Goal: Transaction & Acquisition: Purchase product/service

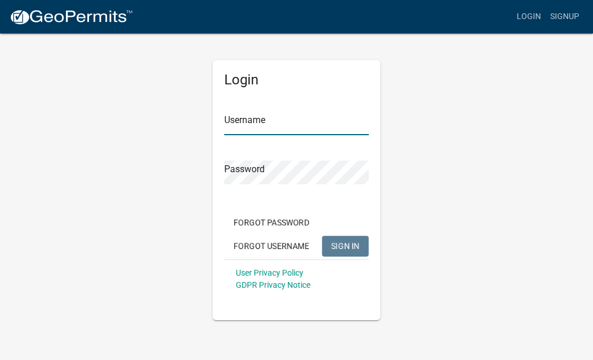
click at [250, 123] on input "Username" at bounding box center [296, 124] width 145 height 24
type input "[PERSON_NAME][EMAIL_ADDRESS][DOMAIN_NAME]"
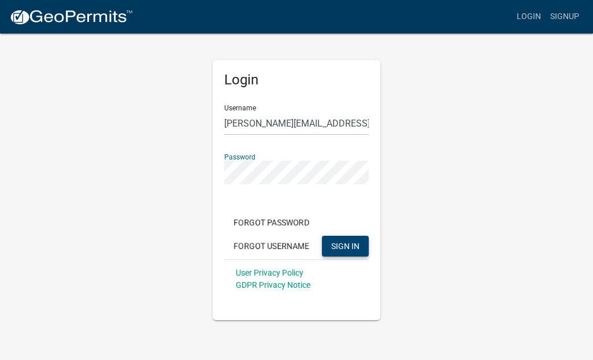
click at [342, 248] on span "SIGN IN" at bounding box center [345, 245] width 28 height 9
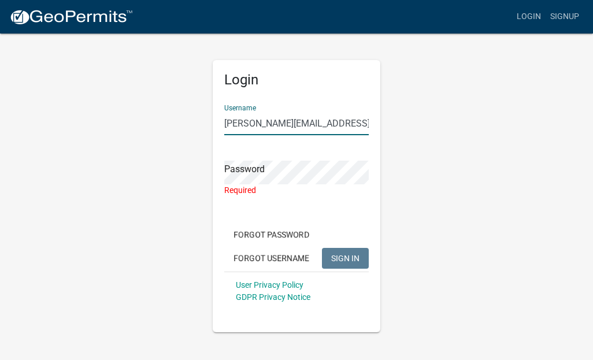
drag, startPoint x: 311, startPoint y: 124, endPoint x: 135, endPoint y: 123, distance: 175.2
click at [135, 123] on div "Login Username [PERSON_NAME][EMAIL_ADDRESS][DOMAIN_NAME] Password Required Forg…" at bounding box center [296, 182] width 555 height 300
type input "KendhammerA1"
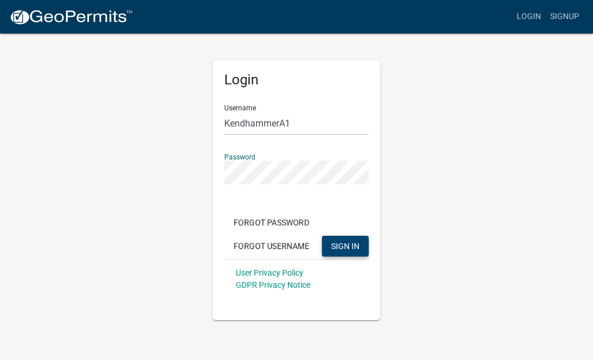
click at [345, 248] on span "SIGN IN" at bounding box center [345, 245] width 28 height 9
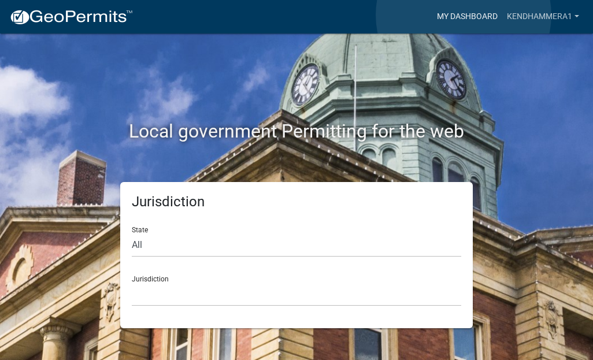
click at [464, 15] on link "My Dashboard" at bounding box center [468, 17] width 70 height 22
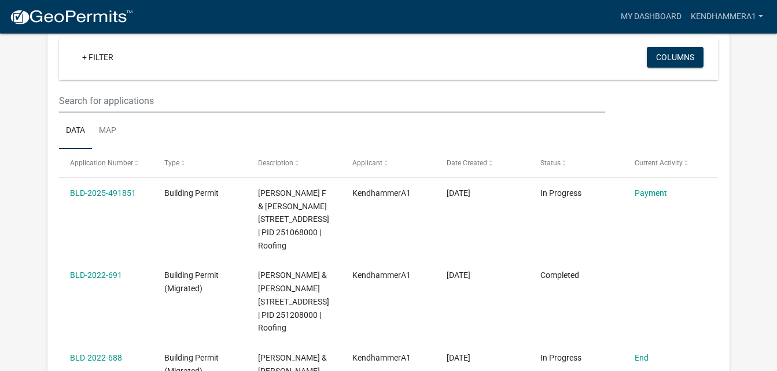
scroll to position [109, 0]
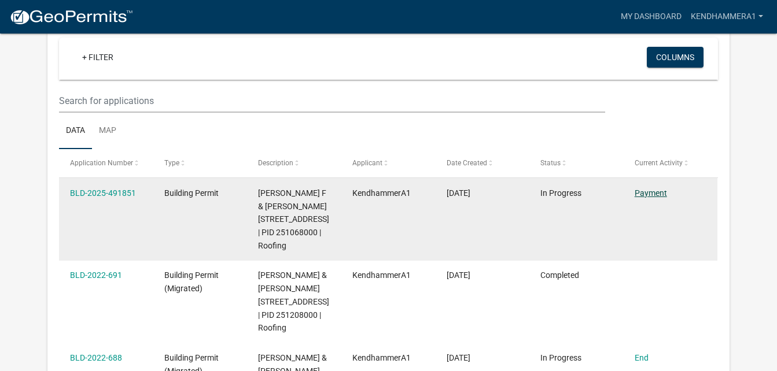
click at [593, 195] on link "Payment" at bounding box center [650, 193] width 32 height 9
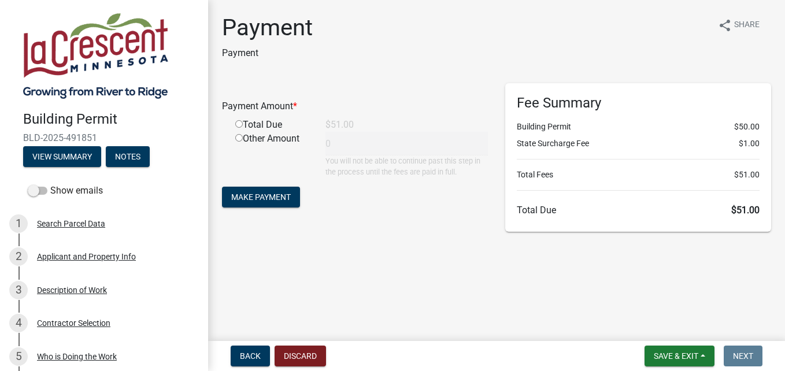
drag, startPoint x: 644, startPoint y: 195, endPoint x: 387, endPoint y: 187, distance: 256.3
click at [387, 187] on div "Payment Amount * Total Due $51.00 Other Amount 0 You will not be able to contin…" at bounding box center [496, 157] width 567 height 149
click at [237, 125] on input "radio" at bounding box center [239, 124] width 8 height 8
radio input "true"
type input "51"
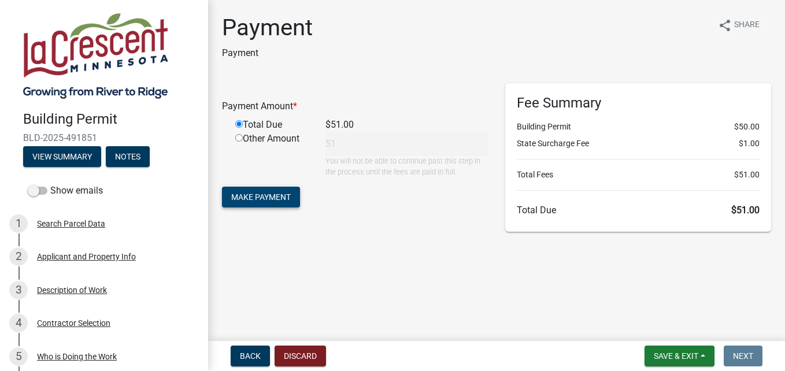
click at [249, 195] on span "Make Payment" at bounding box center [261, 197] width 60 height 9
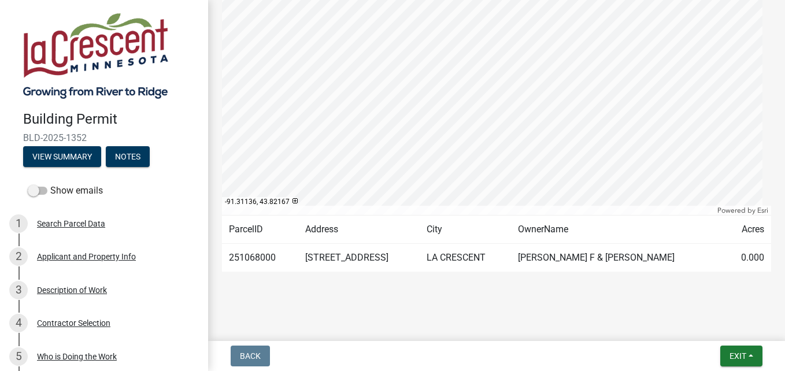
scroll to position [289, 0]
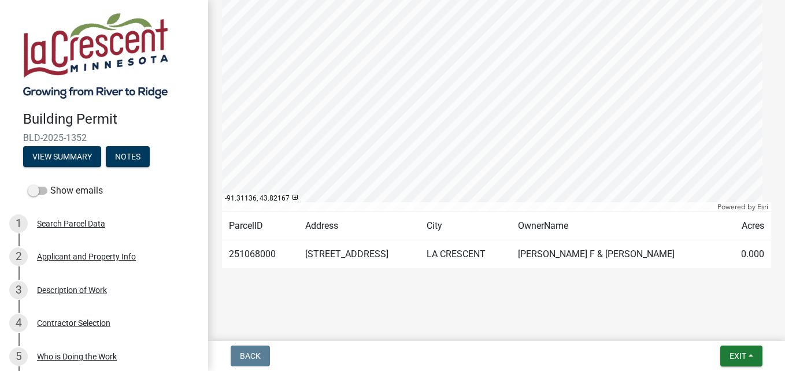
click at [770, 206] on div "Zoom in Zoom out Find my location Powered by Esri -91.31136, 43.82167 Loading..." at bounding box center [496, 67] width 567 height 289
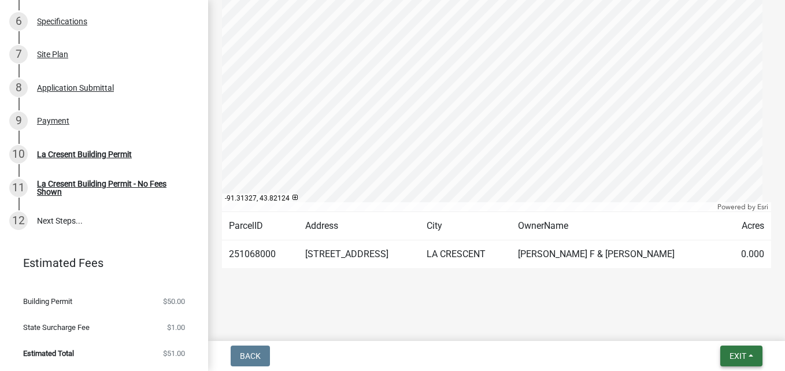
click at [732, 356] on span "Exit" at bounding box center [738, 356] width 17 height 9
click at [696, 326] on button "Save & Exit" at bounding box center [716, 326] width 93 height 28
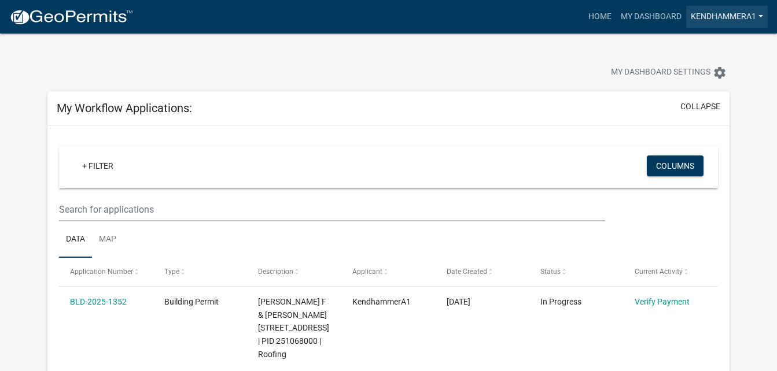
click at [761, 17] on link "KendhammerA1" at bounding box center [727, 17] width 82 height 22
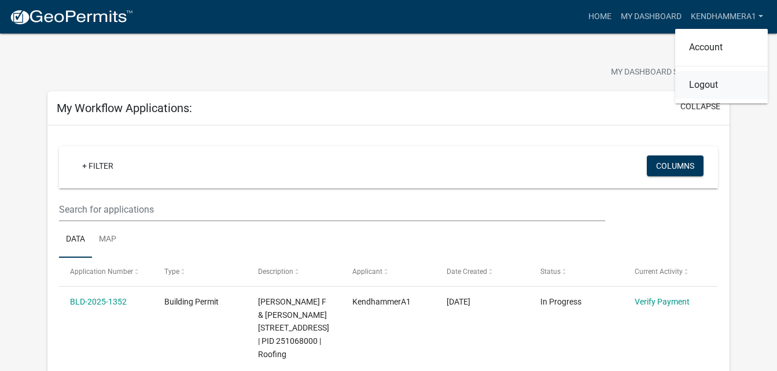
click at [704, 88] on link "Logout" at bounding box center [721, 85] width 93 height 28
